Goal: Information Seeking & Learning: Get advice/opinions

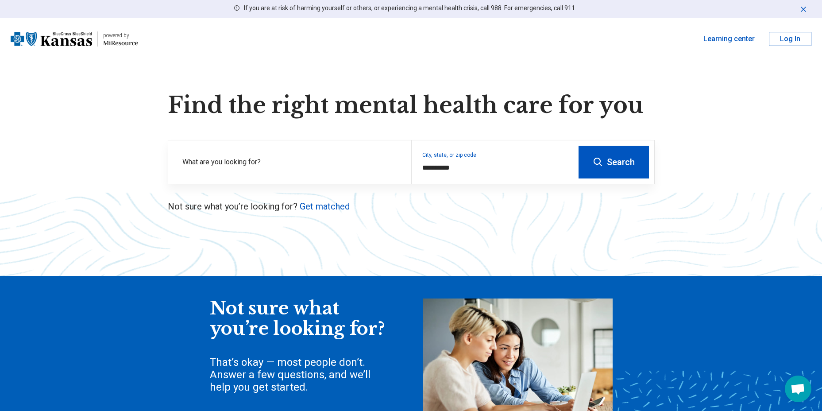
click at [553, 216] on div "**********" at bounding box center [411, 286] width 822 height 388
click at [606, 164] on button "Search" at bounding box center [613, 162] width 70 height 33
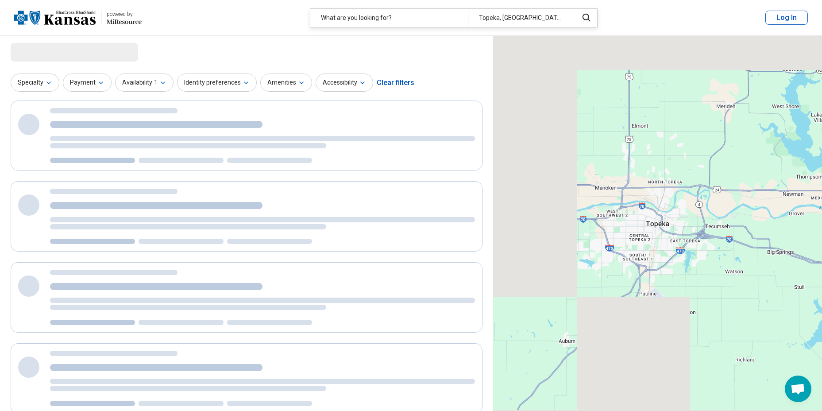
select select "***"
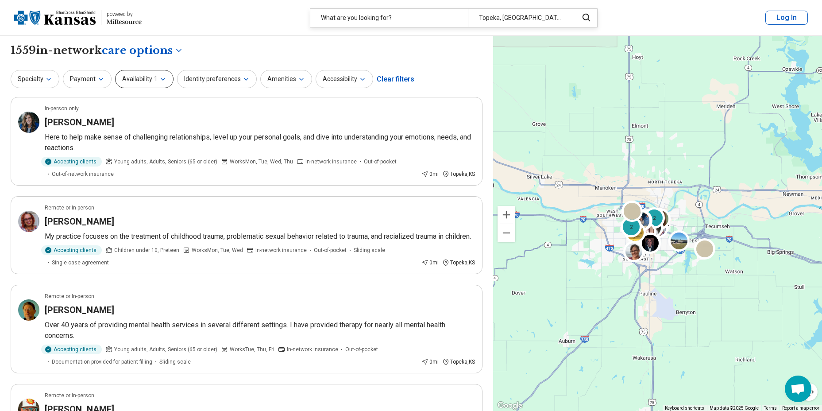
click at [159, 78] on icon "button" at bounding box center [162, 79] width 7 height 7
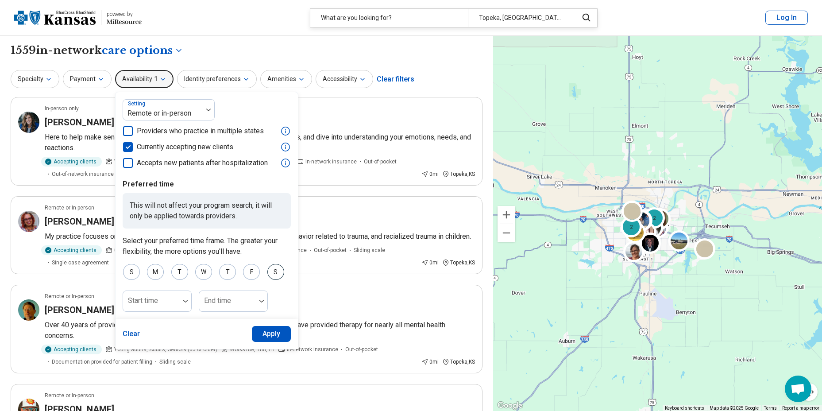
click at [275, 270] on div "S" at bounding box center [275, 272] width 17 height 16
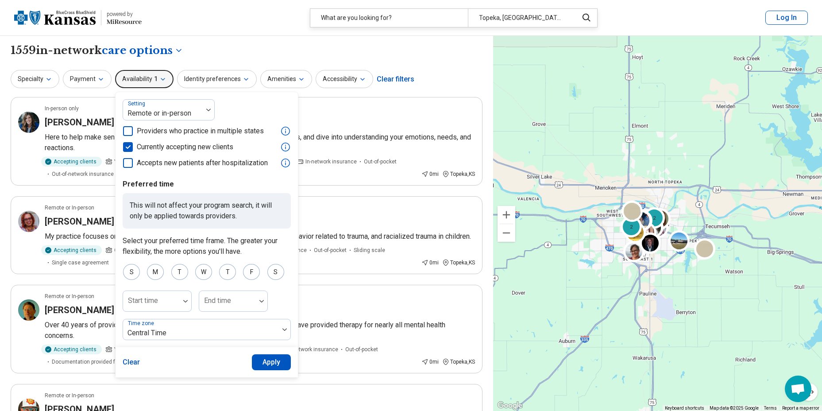
click at [264, 362] on button "Apply" at bounding box center [271, 362] width 39 height 16
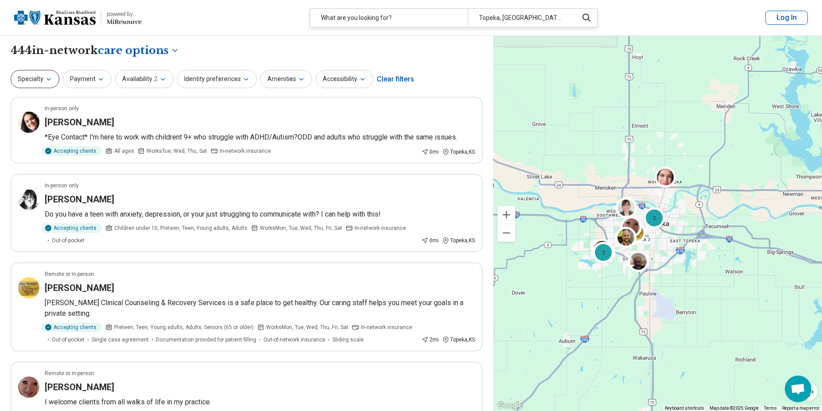
click at [46, 79] on icon "button" at bounding box center [48, 79] width 7 height 7
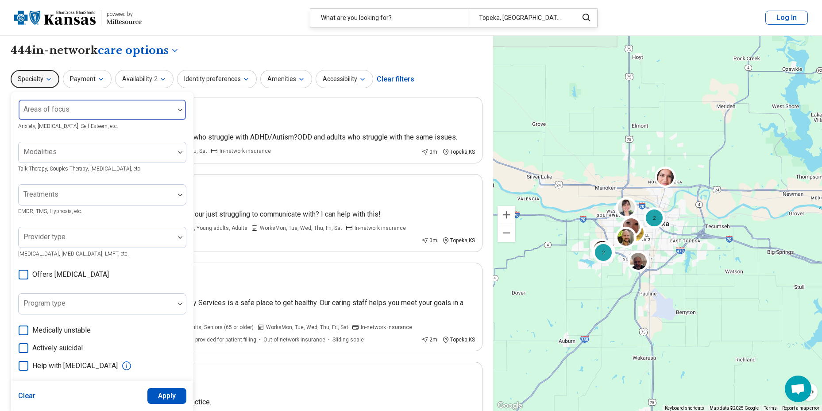
click at [60, 113] on div "Areas of focus" at bounding box center [102, 109] width 168 height 21
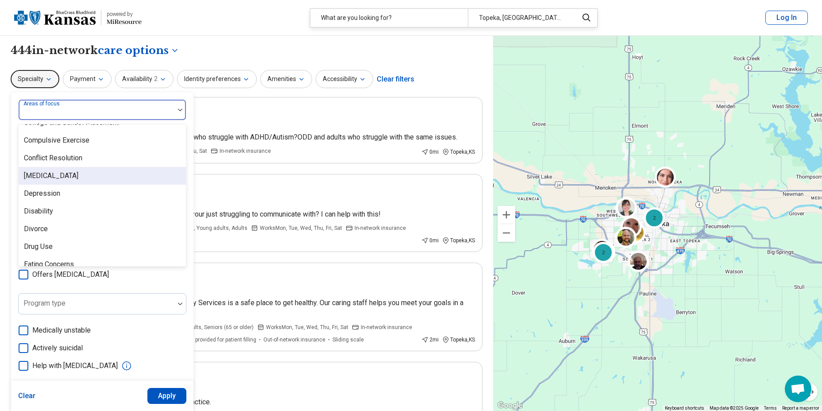
scroll to position [487, 0]
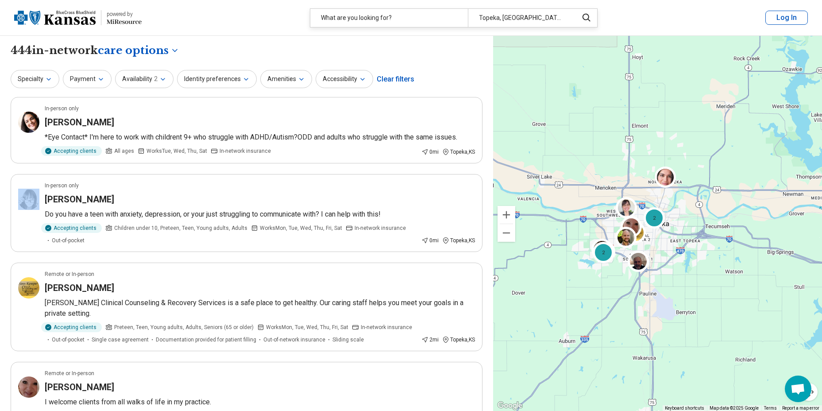
click at [99, 77] on icon "button" at bounding box center [100, 79] width 7 height 7
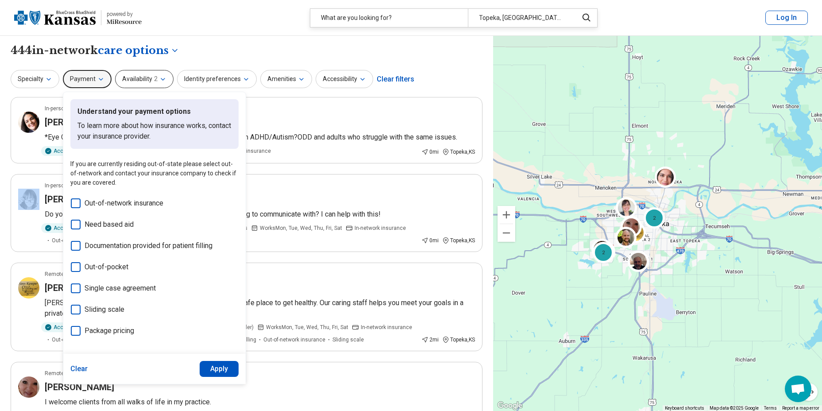
click at [154, 79] on span "2" at bounding box center [156, 78] width 4 height 9
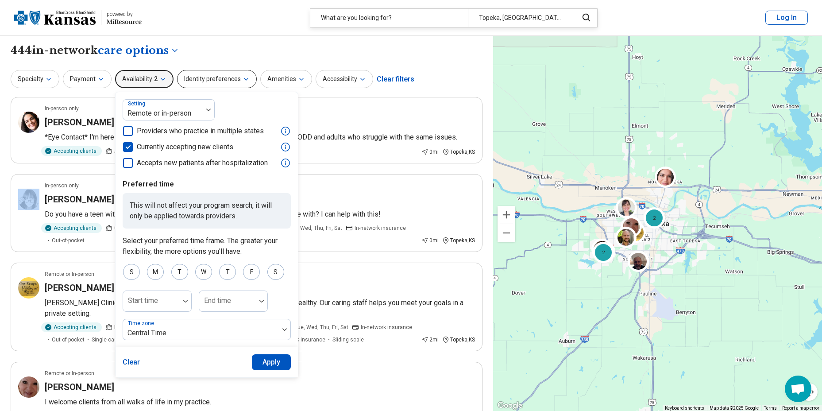
click at [243, 81] on icon "button" at bounding box center [246, 79] width 7 height 7
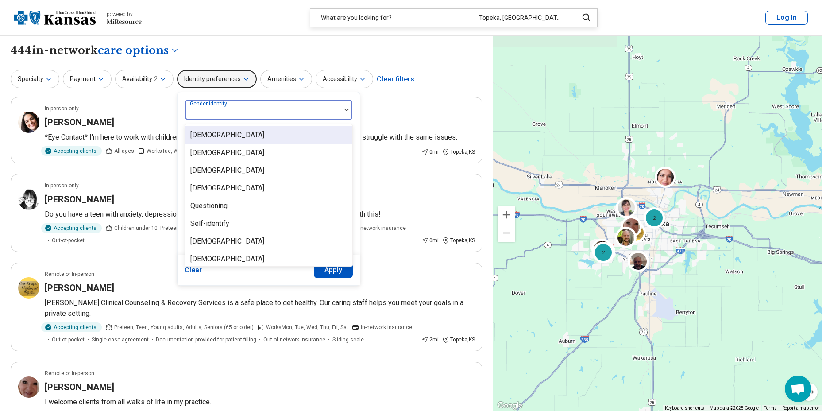
click at [343, 107] on div at bounding box center [347, 110] width 12 height 20
click at [344, 108] on img at bounding box center [346, 109] width 4 height 3
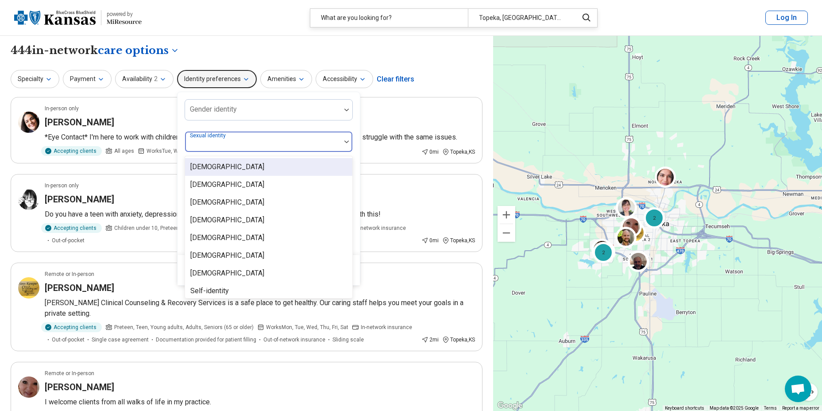
click at [344, 140] on img at bounding box center [346, 141] width 4 height 3
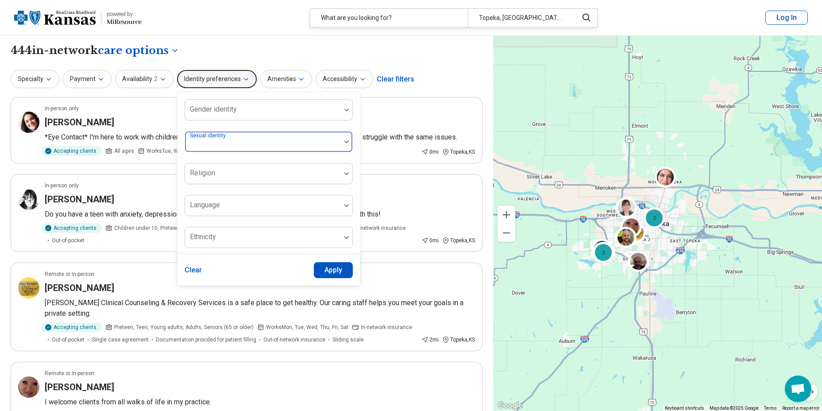
click at [344, 140] on img at bounding box center [346, 141] width 4 height 3
click at [279, 82] on button "Amenities" at bounding box center [286, 79] width 52 height 18
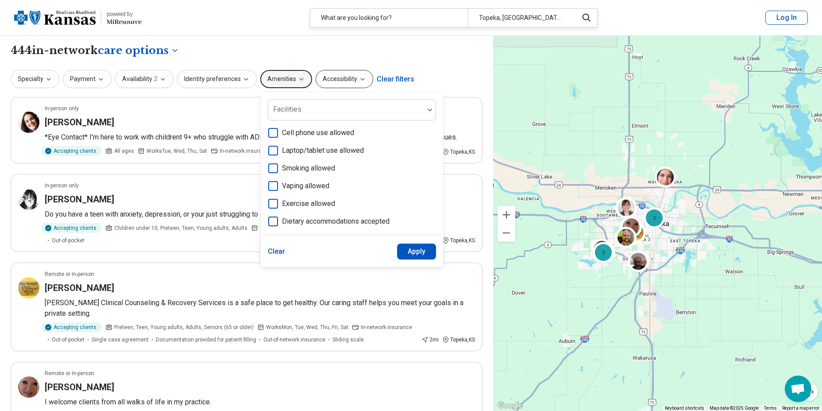
click at [352, 79] on button "Accessibility" at bounding box center [345, 79] width 58 height 18
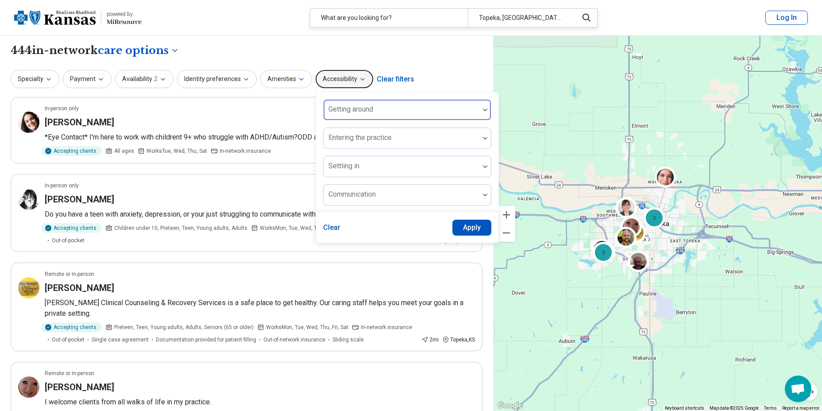
click at [483, 108] on img at bounding box center [485, 109] width 4 height 3
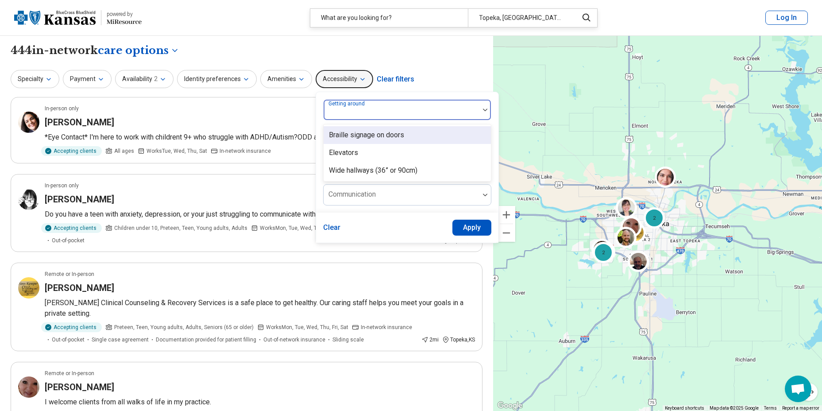
click at [439, 72] on div "Specialty Payment Availability 2 Identity preferences Amenities Accessibility 3…" at bounding box center [247, 79] width 472 height 21
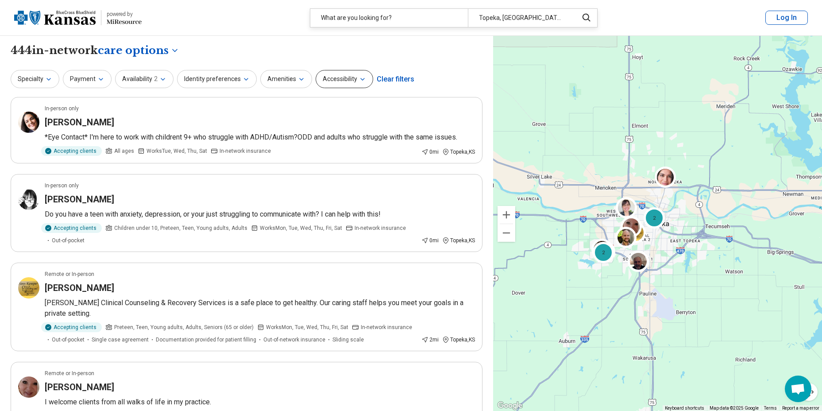
click at [359, 82] on icon "button" at bounding box center [362, 79] width 7 height 7
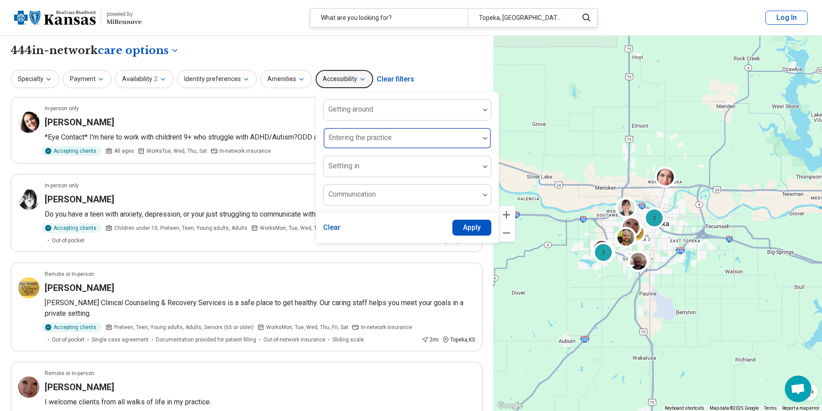
click at [479, 135] on div at bounding box center [485, 138] width 12 height 20
click at [428, 85] on div "Specialty Payment Availability 2 Identity preferences Amenities Accessibility G…" at bounding box center [247, 79] width 472 height 21
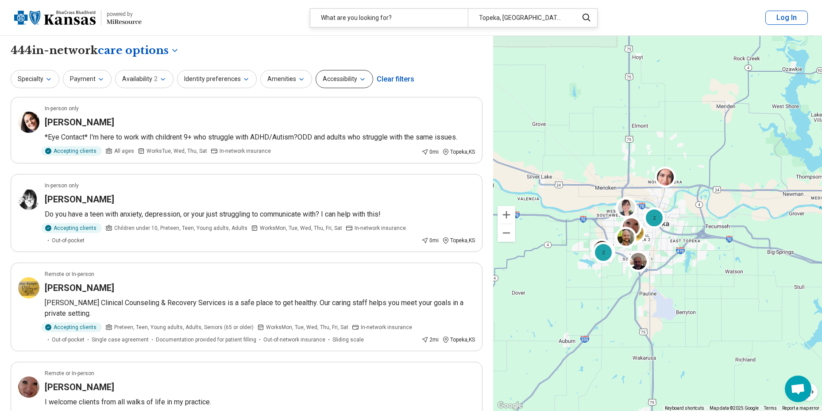
drag, startPoint x: 366, startPoint y: 77, endPoint x: 362, endPoint y: 81, distance: 5.6
click at [365, 79] on button "Accessibility" at bounding box center [345, 79] width 58 height 18
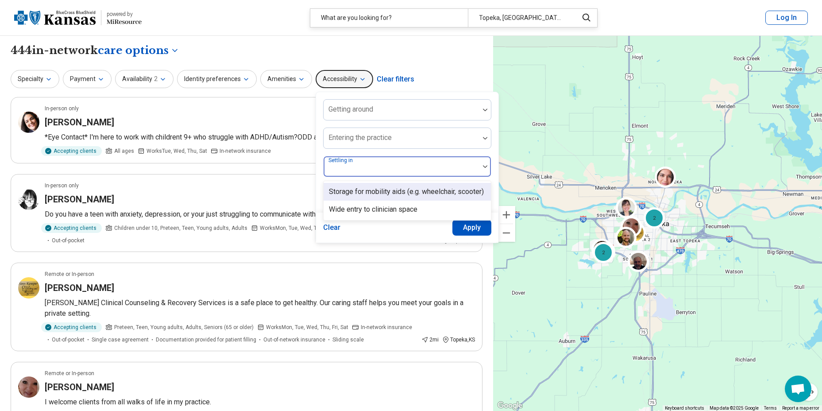
click at [433, 169] on div at bounding box center [401, 170] width 149 height 12
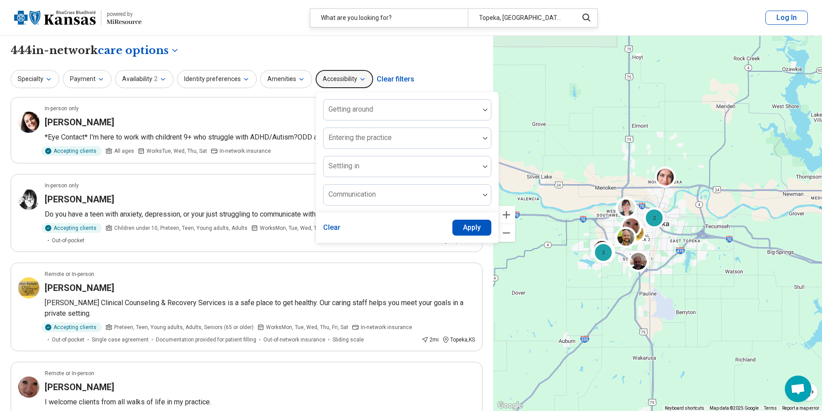
click at [335, 79] on button "Accessibility" at bounding box center [345, 79] width 58 height 18
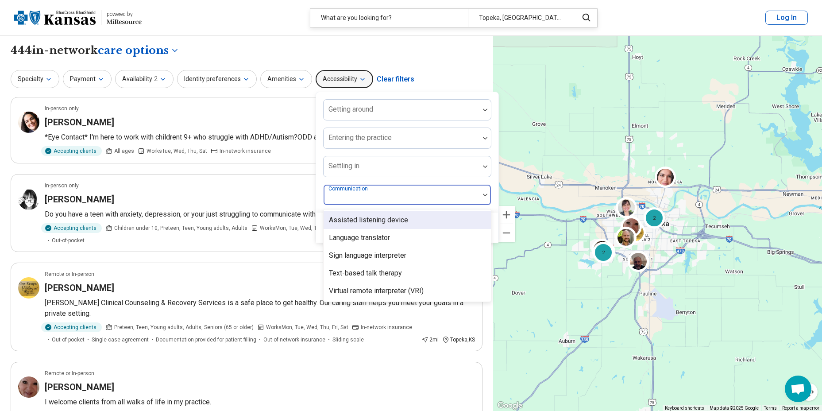
click at [353, 201] on div at bounding box center [401, 198] width 149 height 12
